Goal: Find specific page/section: Find specific page/section

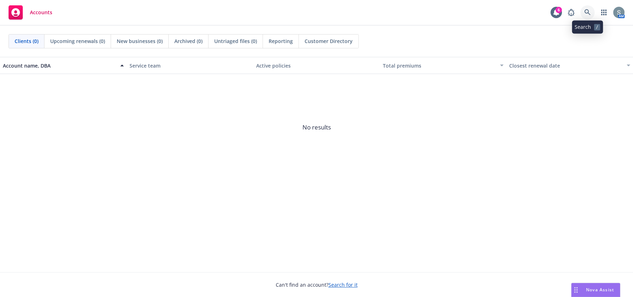
click at [591, 15] on link at bounding box center [587, 12] width 14 height 14
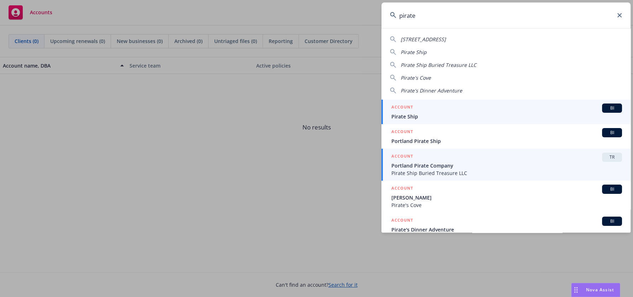
type input "pirate"
click at [518, 164] on span "Portland Pirate Company" at bounding box center [506, 165] width 231 height 7
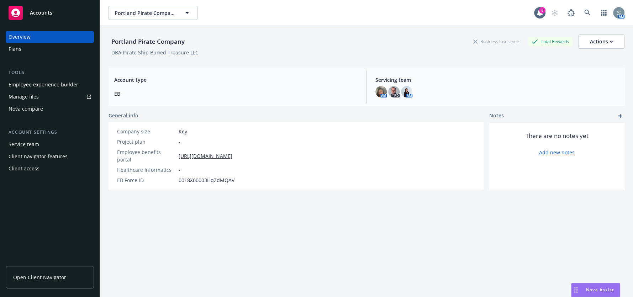
click at [26, 88] on div "Employee experience builder" at bounding box center [44, 84] width 70 height 11
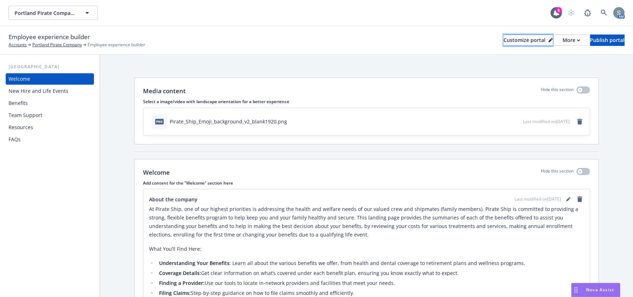
click at [548, 40] on icon at bounding box center [550, 40] width 4 height 4
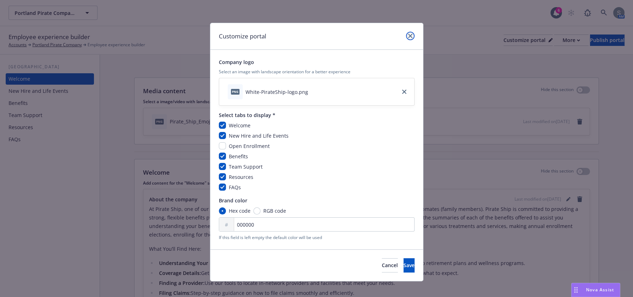
click at [409, 38] on icon "close" at bounding box center [410, 36] width 4 height 4
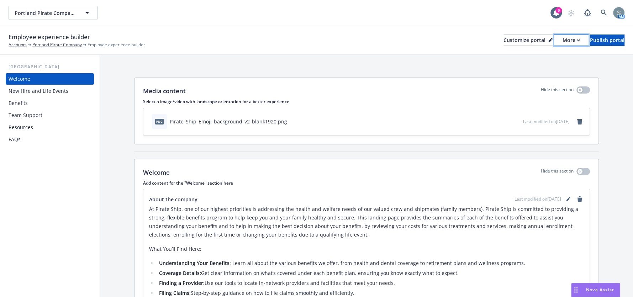
click at [563, 42] on div "More" at bounding box center [571, 40] width 17 height 11
click at [545, 58] on link "Copy preview link" at bounding box center [533, 56] width 65 height 14
